Goal: Task Accomplishment & Management: Manage account settings

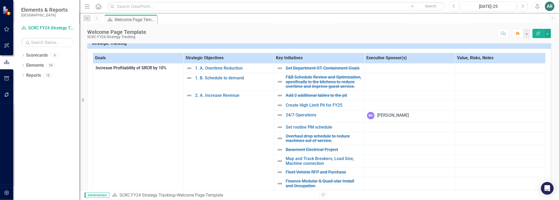
scroll to position [117, 0]
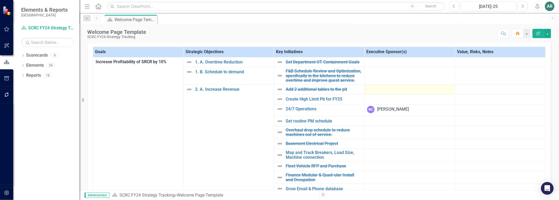
click at [375, 92] on div at bounding box center [409, 89] width 85 height 6
click at [389, 92] on div at bounding box center [409, 89] width 85 height 6
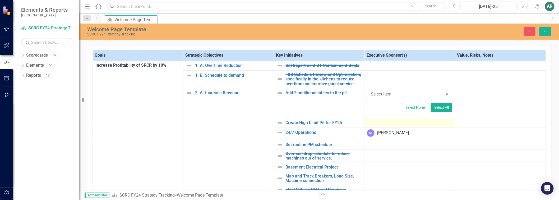
scroll to position [116, 0]
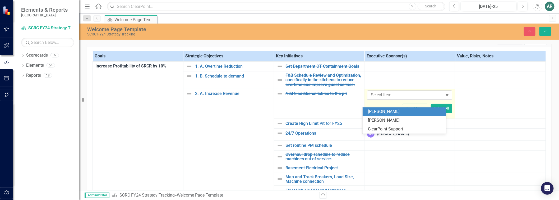
click at [381, 99] on div at bounding box center [406, 94] width 74 height 7
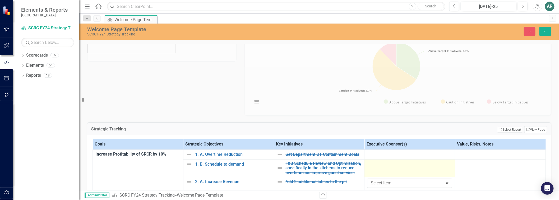
scroll to position [0, 0]
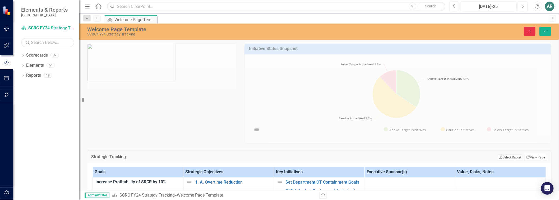
click at [527, 31] on icon "Close" at bounding box center [529, 31] width 5 height 4
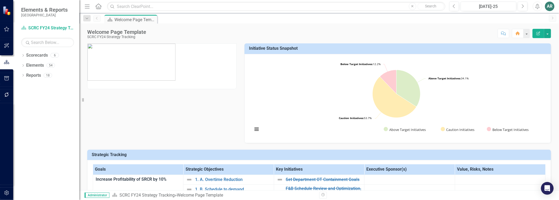
scroll to position [147, 0]
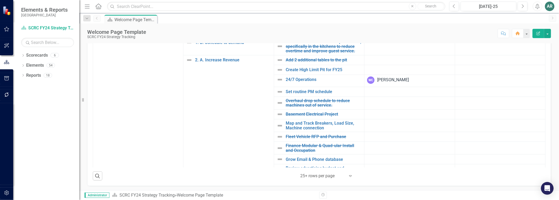
click at [536, 8] on icon "Alerts" at bounding box center [537, 6] width 6 height 5
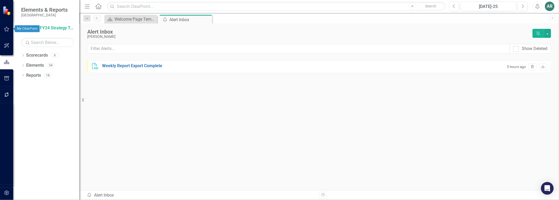
click at [6, 28] on icon "button" at bounding box center [7, 29] width 6 height 4
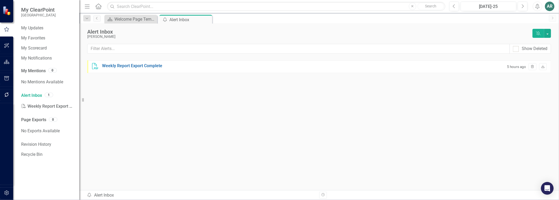
click at [88, 7] on icon "Menu" at bounding box center [87, 6] width 7 height 6
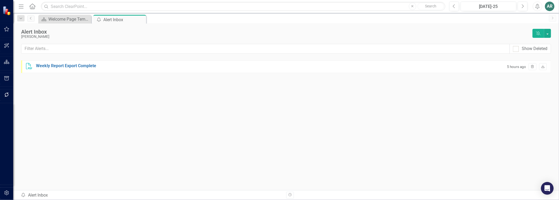
click at [21, 4] on icon "Menu" at bounding box center [21, 6] width 7 height 6
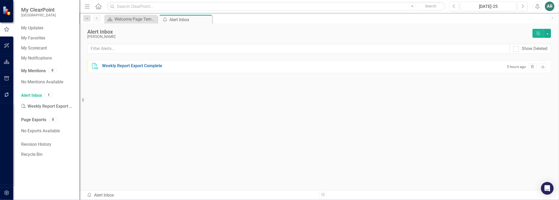
click at [551, 7] on div "AR" at bounding box center [550, 7] width 10 height 10
click at [536, 56] on link "Settings System Setup" at bounding box center [533, 56] width 42 height 10
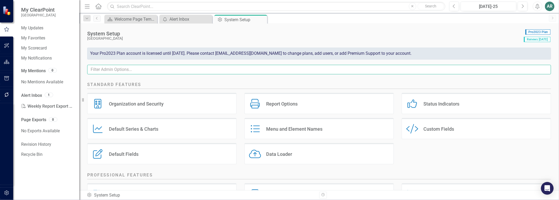
click at [173, 73] on input "text" at bounding box center [319, 70] width 464 height 10
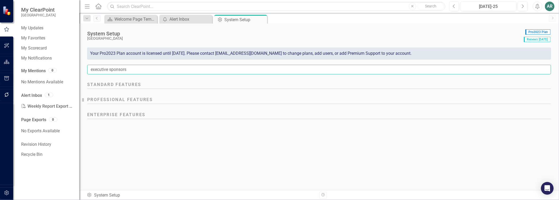
type input "executive sponsors"
drag, startPoint x: 143, startPoint y: 77, endPoint x: 64, endPoint y: 75, distance: 79.0
click at [64, 75] on div "My ClearPoint Silver Reef Casino My Updates My Favorites My Scorecard My Notifi…" at bounding box center [279, 100] width 559 height 200
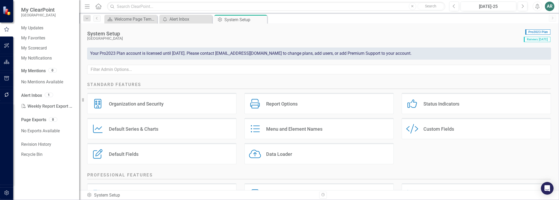
click at [163, 104] on div "Organization and Security Organization and Security" at bounding box center [161, 103] width 149 height 21
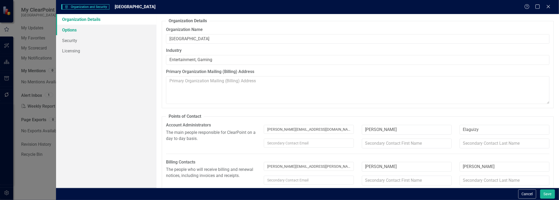
click at [68, 30] on link "Options" at bounding box center [106, 30] width 101 height 11
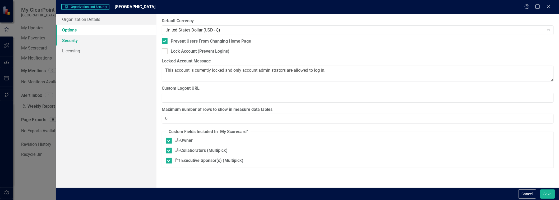
click at [70, 43] on link "Security" at bounding box center [106, 40] width 101 height 11
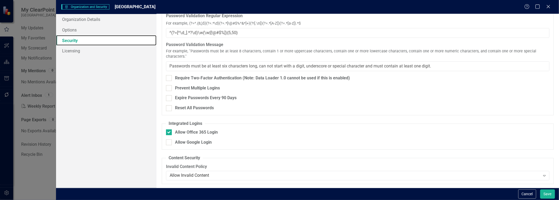
scroll to position [25, 0]
click at [66, 50] on link "Licensing" at bounding box center [106, 50] width 101 height 11
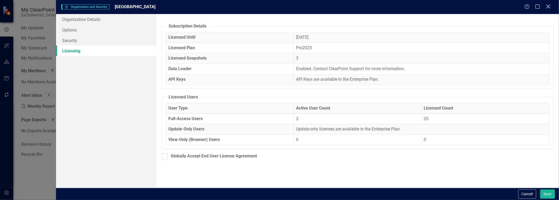
click at [551, 6] on icon "Close" at bounding box center [548, 6] width 7 height 5
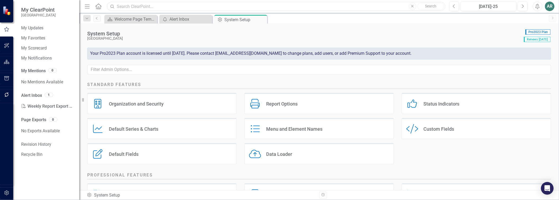
click at [360, 7] on input "text" at bounding box center [276, 6] width 338 height 9
click at [100, 6] on icon "Home" at bounding box center [98, 6] width 7 height 6
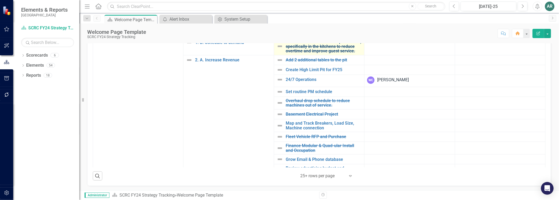
scroll to position [59, 0]
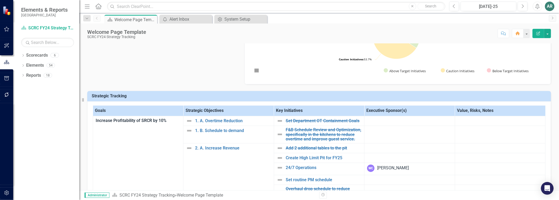
click at [411, 114] on th "Executive Sponsor(s)" at bounding box center [409, 110] width 90 height 10
click at [411, 114] on th "Executive Sponsor(s) Sort Ascending" at bounding box center [409, 110] width 90 height 10
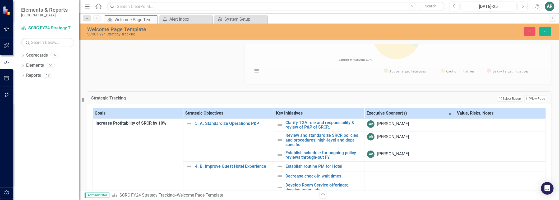
drag, startPoint x: 432, startPoint y: 117, endPoint x: 425, endPoint y: 115, distance: 7.5
click at [425, 115] on th "Executive Sponsor(s) Sort Descending" at bounding box center [409, 113] width 91 height 10
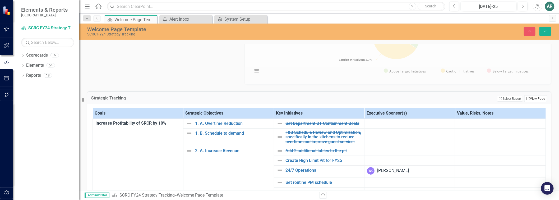
click at [526, 102] on link "Link View Page" at bounding box center [535, 98] width 23 height 7
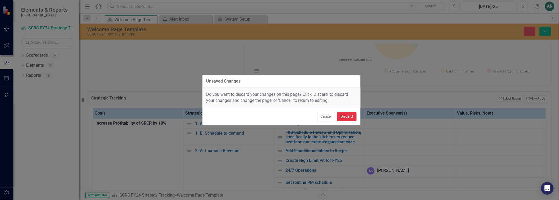
click at [353, 120] on button "Discard" at bounding box center [346, 116] width 19 height 9
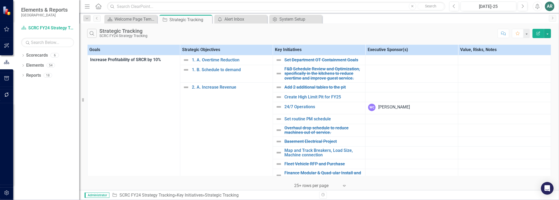
click at [393, 54] on th "Executive Sponsor(s)" at bounding box center [411, 50] width 93 height 10
click at [393, 54] on th "Executive Sponsor(s) Sort Ascending" at bounding box center [411, 50] width 93 height 10
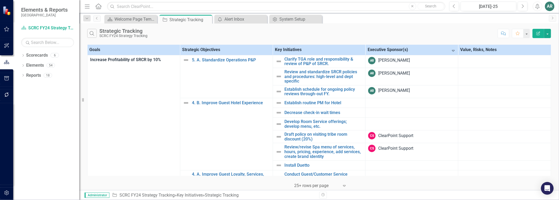
click at [393, 54] on th "Executive Sponsor(s) Sort Descending" at bounding box center [411, 50] width 93 height 10
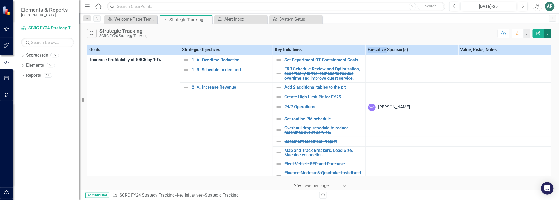
click at [548, 38] on button "button" at bounding box center [547, 33] width 7 height 9
click at [543, 44] on link "Edit Report Edit Report" at bounding box center [530, 45] width 42 height 10
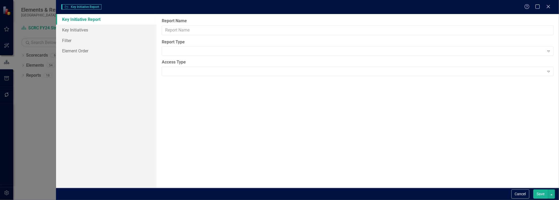
type input "Strategic Tracking"
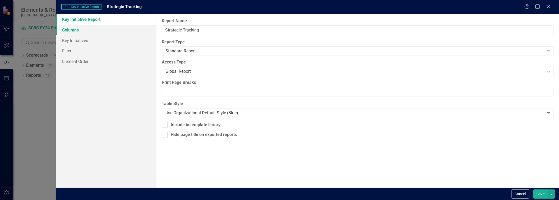
click at [81, 33] on link "Columns" at bounding box center [106, 30] width 101 height 11
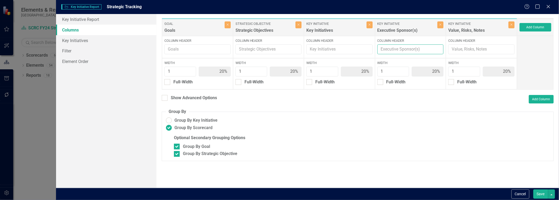
click at [402, 49] on input "Column Header" at bounding box center [410, 49] width 66 height 10
click at [70, 52] on link "Filter" at bounding box center [106, 50] width 101 height 11
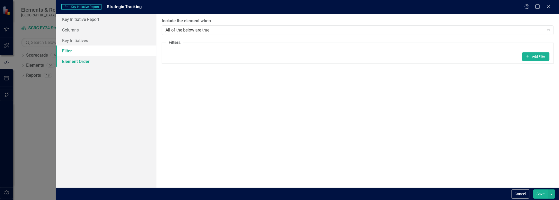
click at [70, 61] on link "Element Order" at bounding box center [106, 61] width 101 height 11
click at [69, 41] on link "Key Initiatives" at bounding box center [106, 40] width 101 height 11
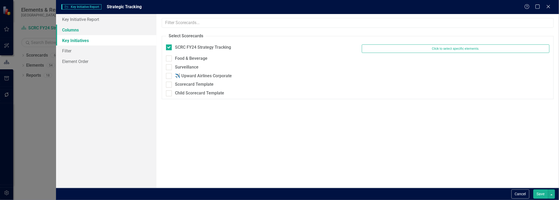
click at [67, 28] on link "Columns" at bounding box center [106, 30] width 101 height 11
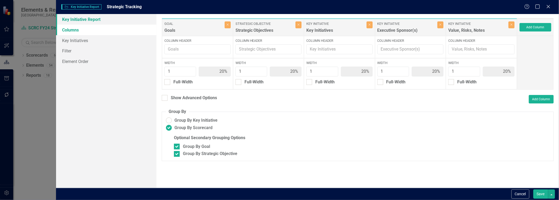
click at [66, 19] on link "Key Initiative Report" at bounding box center [106, 19] width 101 height 11
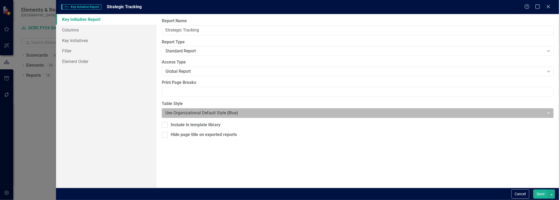
click at [352, 117] on div at bounding box center [352, 112] width 375 height 7
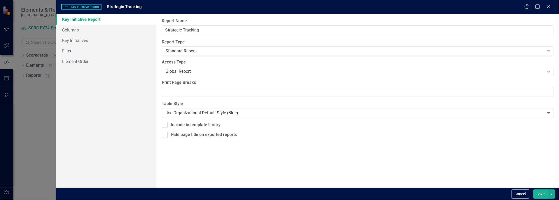
click at [358, 141] on div "Report Name Strategic Tracking Report Type Standard Report Expand Global Report…" at bounding box center [357, 101] width 402 height 174
click at [517, 195] on button "Cancel" at bounding box center [520, 193] width 18 height 9
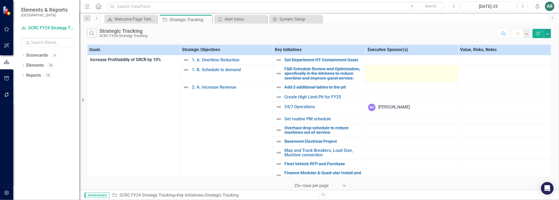
click at [393, 77] on td at bounding box center [411, 73] width 93 height 17
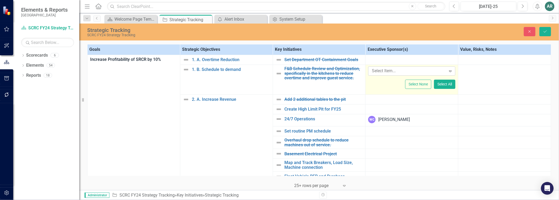
click at [394, 74] on div at bounding box center [408, 70] width 76 height 7
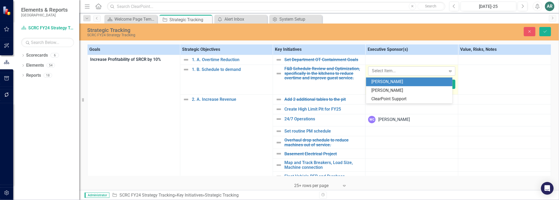
click at [448, 72] on icon "Expand" at bounding box center [450, 71] width 5 height 4
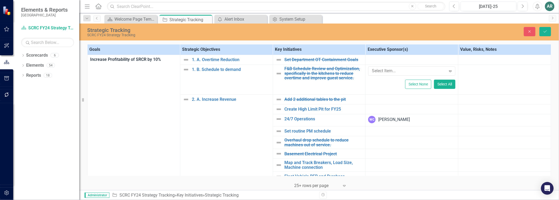
click at [388, 49] on th "Executive Sponsor(s)" at bounding box center [411, 49] width 93 height 10
click at [388, 49] on th "Executive Sponsor(s) Sort Ascending" at bounding box center [411, 49] width 93 height 10
click at [386, 50] on th "Executive Sponsor(s)" at bounding box center [411, 49] width 93 height 10
click at [99, 20] on icon "Previous" at bounding box center [97, 18] width 4 height 3
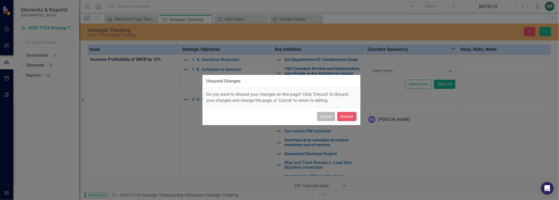
click at [323, 119] on button "Cancel" at bounding box center [326, 116] width 18 height 9
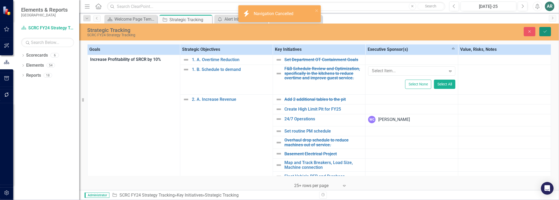
click at [543, 33] on icon "Save" at bounding box center [545, 32] width 5 height 4
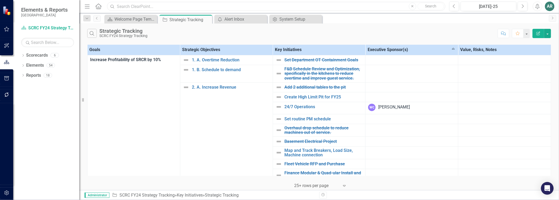
click at [337, 7] on input "text" at bounding box center [276, 6] width 338 height 9
type input "executive sponsor"
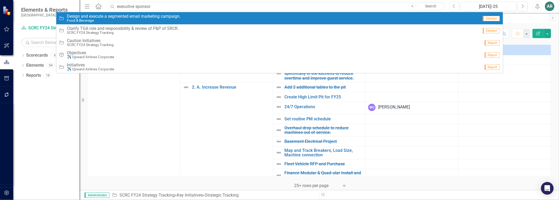
click at [384, 6] on input "executive sponsor" at bounding box center [276, 6] width 338 height 9
click at [88, 7] on icon "Menu" at bounding box center [87, 6] width 7 height 6
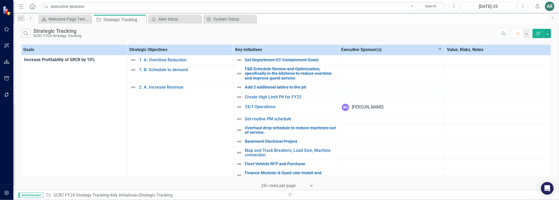
click at [20, 6] on icon "button" at bounding box center [21, 6] width 5 height 4
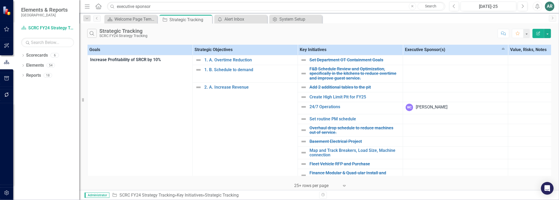
click at [100, 7] on icon "Home" at bounding box center [98, 6] width 7 height 6
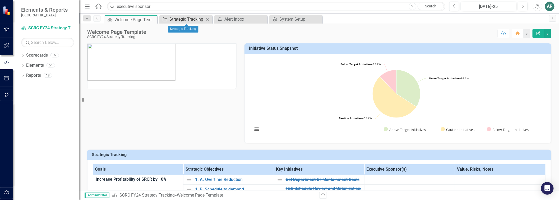
click at [195, 20] on div "Strategic Tracking" at bounding box center [186, 19] width 35 height 7
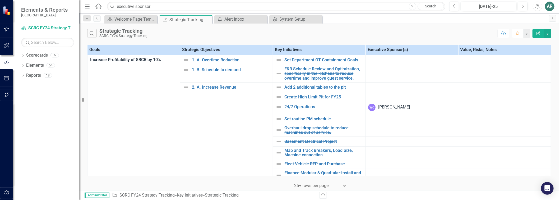
click at [552, 22] on link "Next" at bounding box center [552, 18] width 7 height 7
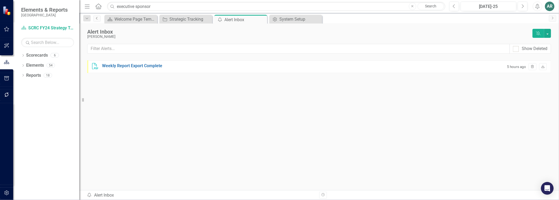
click at [98, 19] on icon "Previous" at bounding box center [97, 18] width 4 height 3
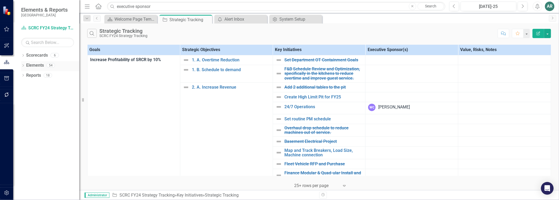
click at [38, 65] on link "Elements" at bounding box center [35, 65] width 18 height 6
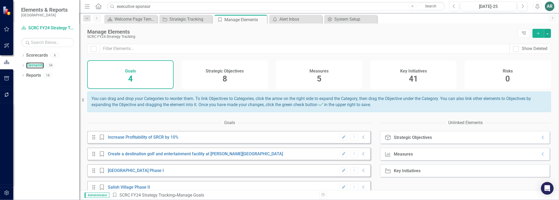
scroll to position [15, 0]
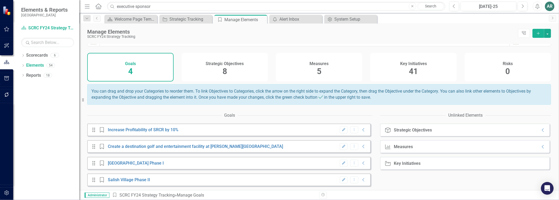
click at [423, 145] on div "Measure Measures Collapse" at bounding box center [465, 146] width 170 height 13
click at [30, 76] on link "Reports" at bounding box center [33, 75] width 15 height 6
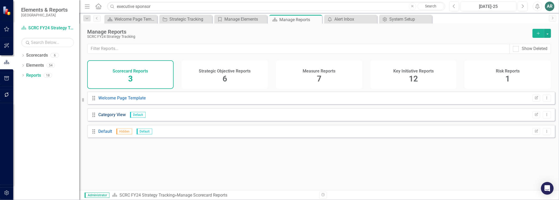
click at [104, 117] on link "Category View" at bounding box center [112, 114] width 27 height 5
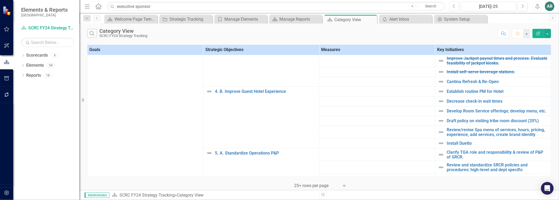
scroll to position [340, 0]
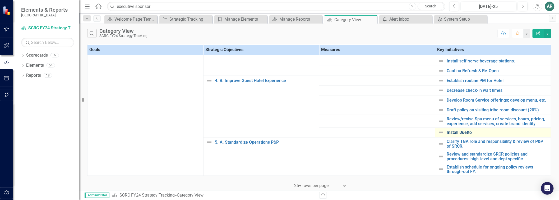
click at [454, 130] on link "Install Duetto" at bounding box center [497, 132] width 101 height 5
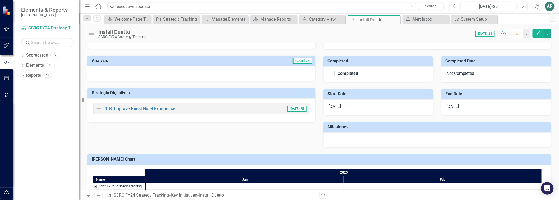
scroll to position [76, 0]
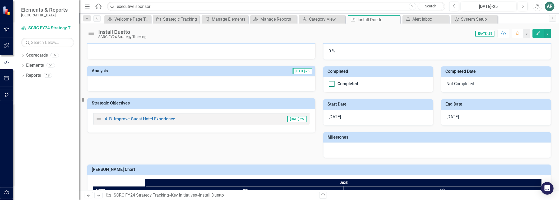
click at [332, 83] on div "Completed" at bounding box center [377, 84] width 96 height 6
click at [332, 83] on input "Completed" at bounding box center [330, 82] width 3 height 3
checkbox input "true"
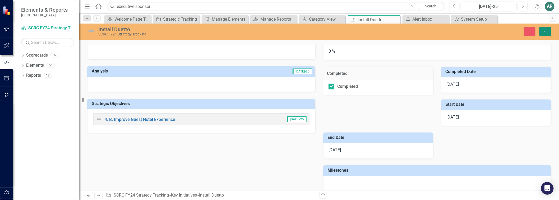
click at [539, 35] on button "Save" at bounding box center [545, 31] width 12 height 9
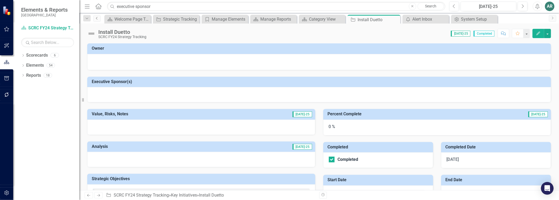
click at [101, 20] on link "Previous" at bounding box center [96, 18] width 7 height 6
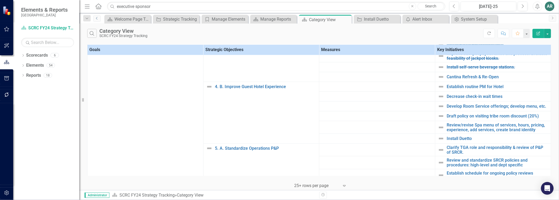
scroll to position [340, 0]
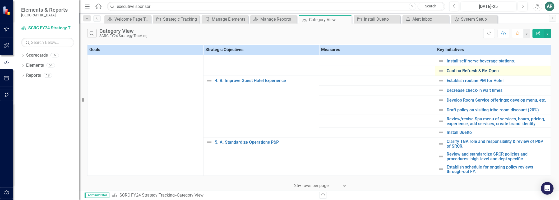
click at [459, 68] on link "Cantina Refresh & Re-Open" at bounding box center [497, 70] width 101 height 5
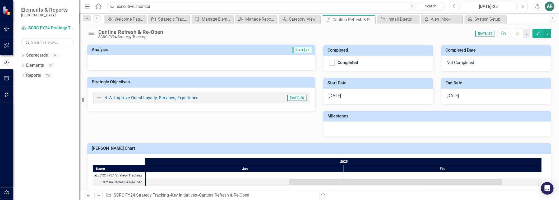
scroll to position [105, 0]
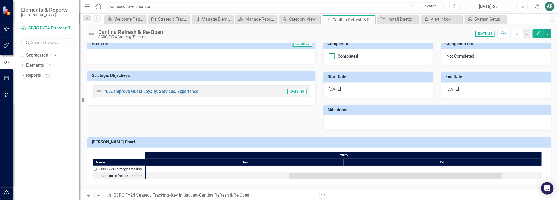
click at [329, 54] on input "Completed" at bounding box center [330, 54] width 3 height 3
checkbox input "true"
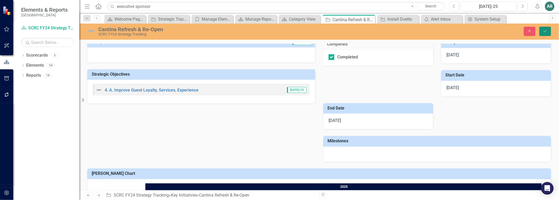
click at [546, 32] on icon "Save" at bounding box center [545, 31] width 5 height 4
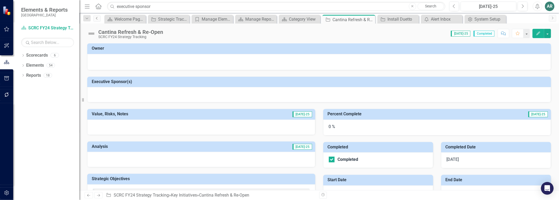
click at [99, 20] on icon "Previous" at bounding box center [97, 18] width 4 height 3
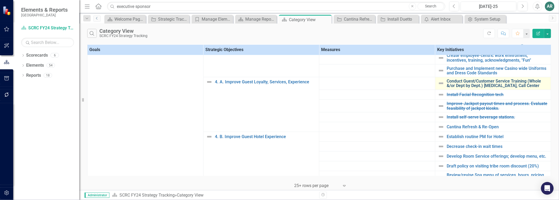
scroll to position [294, 0]
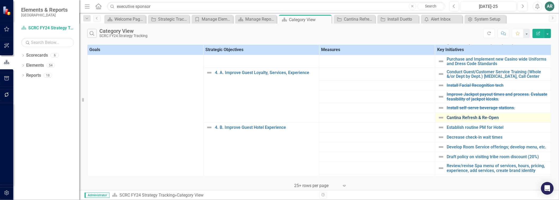
click at [472, 115] on link "Cantina Refresh & Re-Open" at bounding box center [497, 117] width 101 height 5
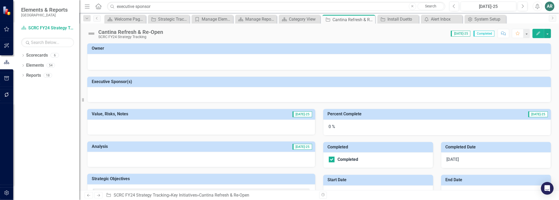
click at [4, 10] on img at bounding box center [7, 10] width 9 height 9
click at [6, 30] on icon "button" at bounding box center [7, 29] width 6 height 4
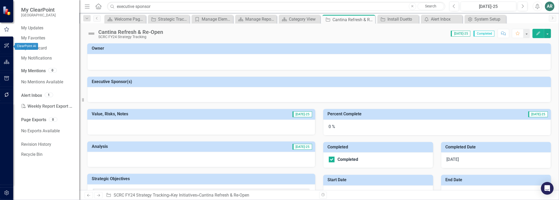
click at [6, 46] on icon "button" at bounding box center [7, 45] width 6 height 4
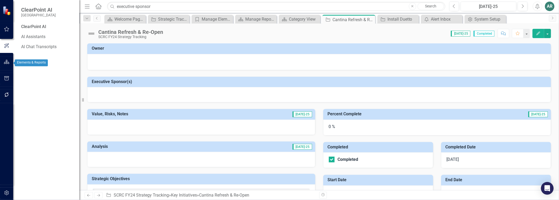
click at [7, 64] on icon "button" at bounding box center [7, 62] width 6 height 4
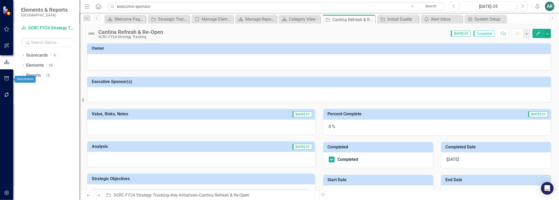
click at [6, 78] on icon "button" at bounding box center [7, 78] width 6 height 4
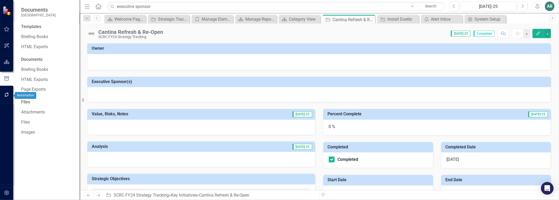
click at [6, 94] on icon "button" at bounding box center [6, 94] width 4 height 4
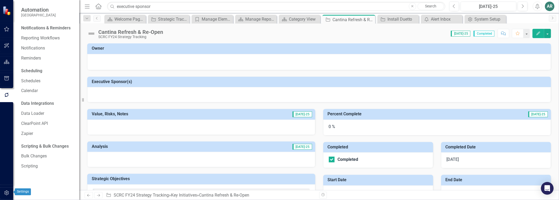
click at [8, 191] on icon "button" at bounding box center [6, 192] width 4 height 5
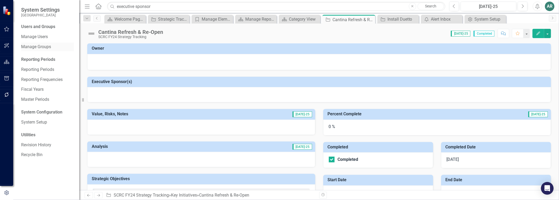
click at [32, 46] on link "Manage Groups" at bounding box center [47, 47] width 53 height 6
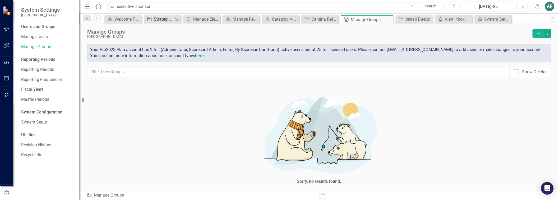
click at [167, 17] on div "Strategic Tracking" at bounding box center [163, 19] width 19 height 7
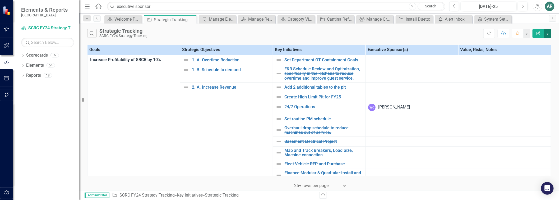
click at [548, 34] on button "button" at bounding box center [547, 33] width 7 height 9
click at [538, 44] on link "Edit Report Edit Report" at bounding box center [530, 45] width 42 height 10
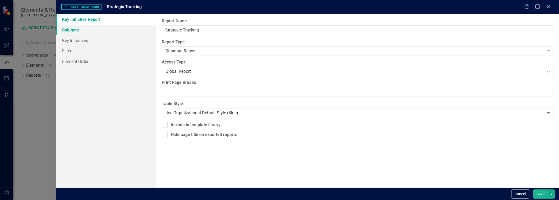
click at [71, 27] on link "Columns" at bounding box center [106, 30] width 101 height 11
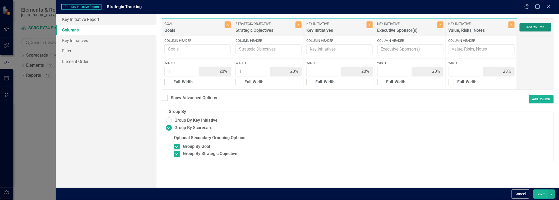
click at [545, 26] on button "Add Column" at bounding box center [535, 27] width 32 height 8
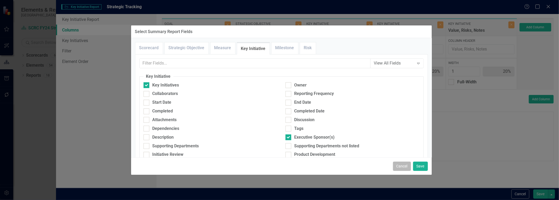
click at [402, 162] on button "Cancel" at bounding box center [402, 165] width 18 height 9
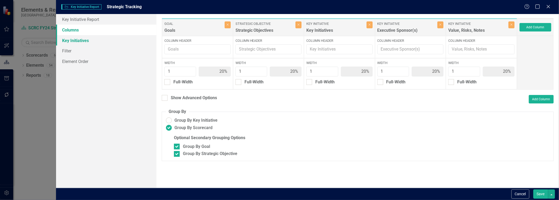
click at [85, 41] on link "Key Initiatives" at bounding box center [106, 40] width 101 height 11
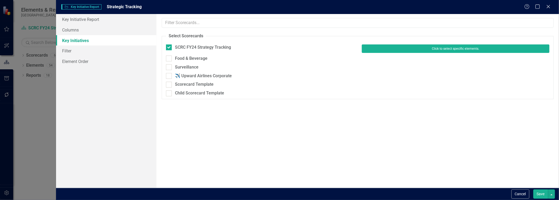
click at [381, 50] on button "Click to select specific elements." at bounding box center [456, 48] width 188 height 8
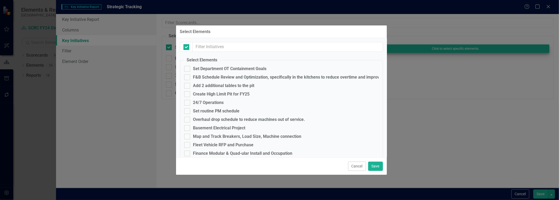
checkbox input "false"
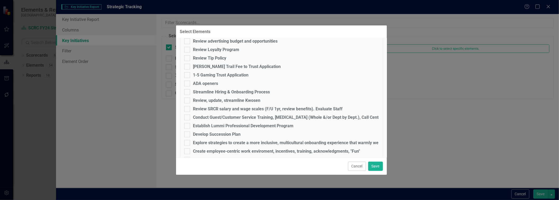
scroll to position [147, 0]
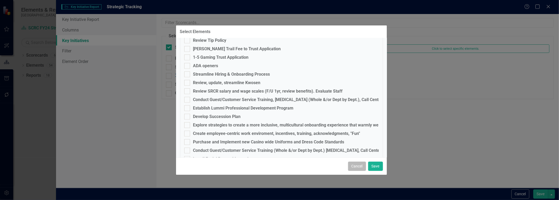
click at [348, 162] on button "Cancel" at bounding box center [357, 165] width 18 height 9
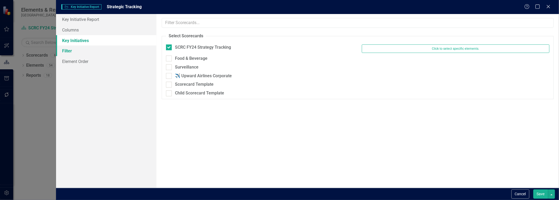
click at [68, 56] on link "Filter" at bounding box center [106, 50] width 101 height 11
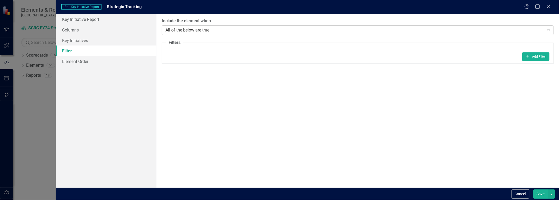
click at [222, 31] on div "All of the below are true" at bounding box center [354, 30] width 379 height 6
click at [85, 61] on link "Element Order" at bounding box center [106, 61] width 101 height 11
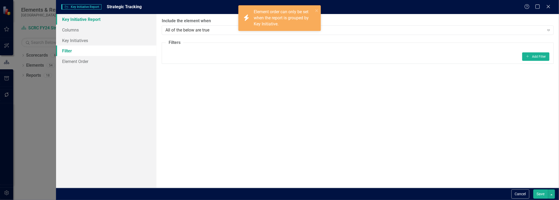
click at [88, 23] on link "Key Initiative Report" at bounding box center [106, 19] width 101 height 11
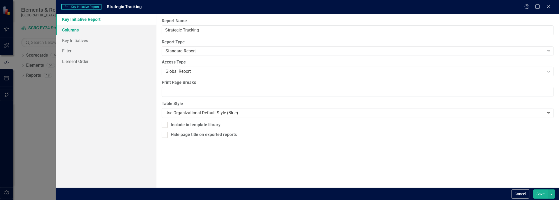
click at [70, 32] on link "Columns" at bounding box center [106, 30] width 101 height 11
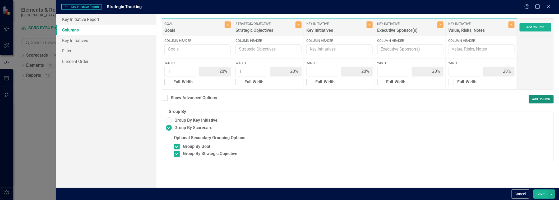
click at [540, 100] on button "Add Column" at bounding box center [541, 99] width 25 height 8
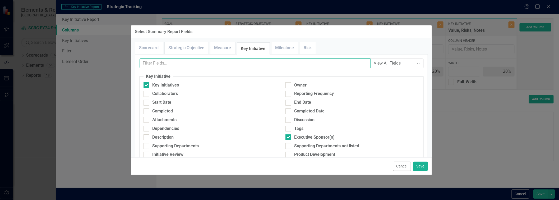
click at [315, 65] on input "text" at bounding box center [254, 63] width 231 height 10
click at [212, 51] on link "Measure" at bounding box center [222, 47] width 25 height 11
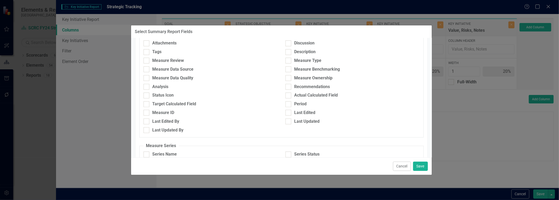
scroll to position [0, 0]
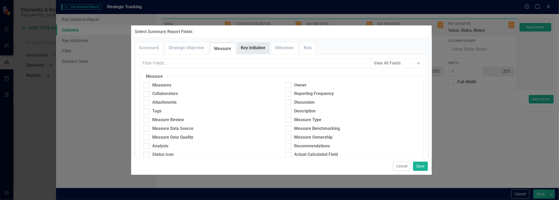
click at [247, 50] on link "Key Initiative" at bounding box center [253, 47] width 32 height 11
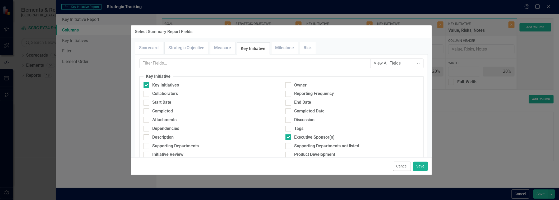
click at [389, 66] on div "View All Fields" at bounding box center [394, 63] width 40 height 6
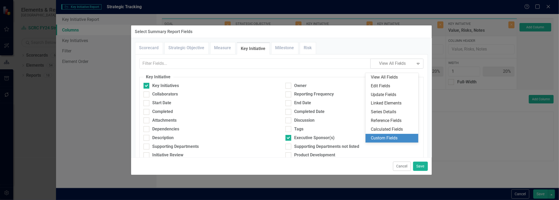
click at [376, 137] on div "Custom Fields" at bounding box center [393, 138] width 44 height 6
